Goal: Information Seeking & Learning: Check status

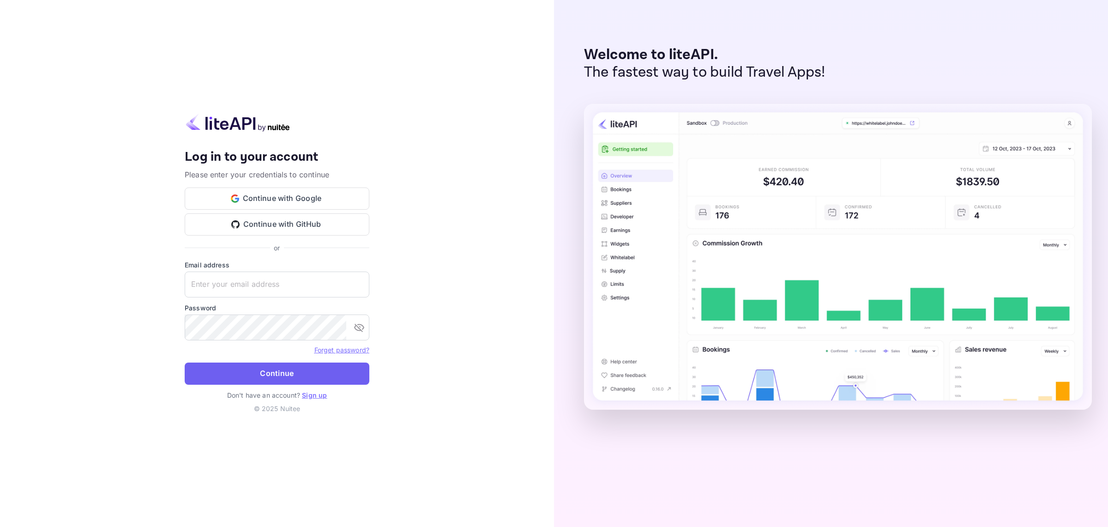
type input "yahav@skygini.com"
click at [314, 376] on button "Continue" at bounding box center [277, 373] width 185 height 22
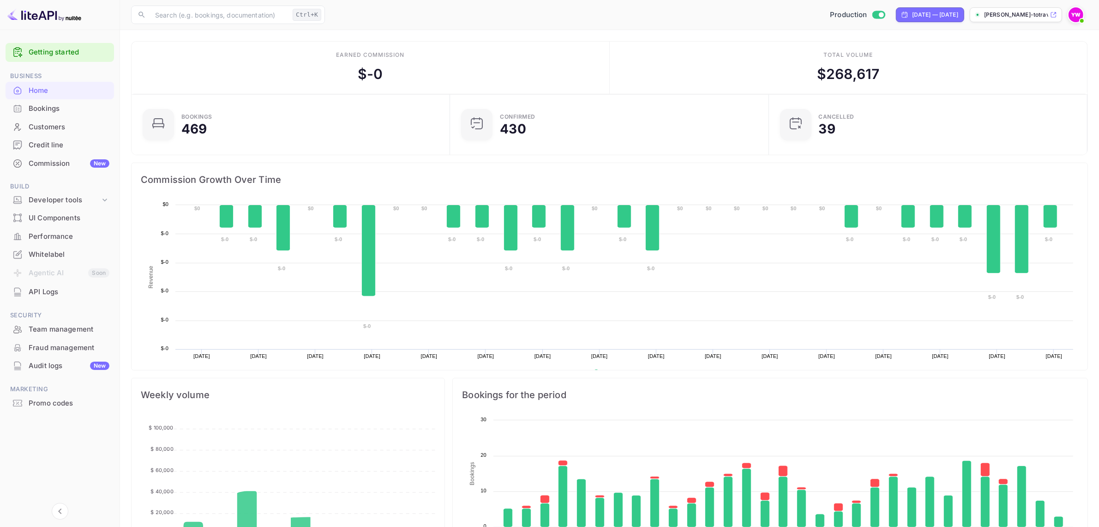
scroll to position [141, 305]
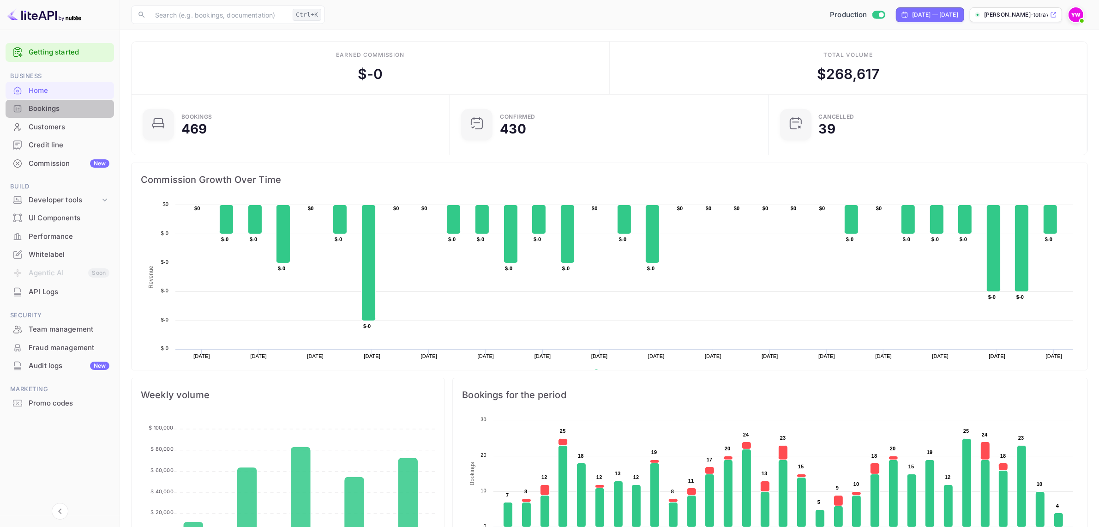
click at [44, 107] on div "Bookings" at bounding box center [69, 108] width 81 height 11
